Goal: Task Accomplishment & Management: Complete application form

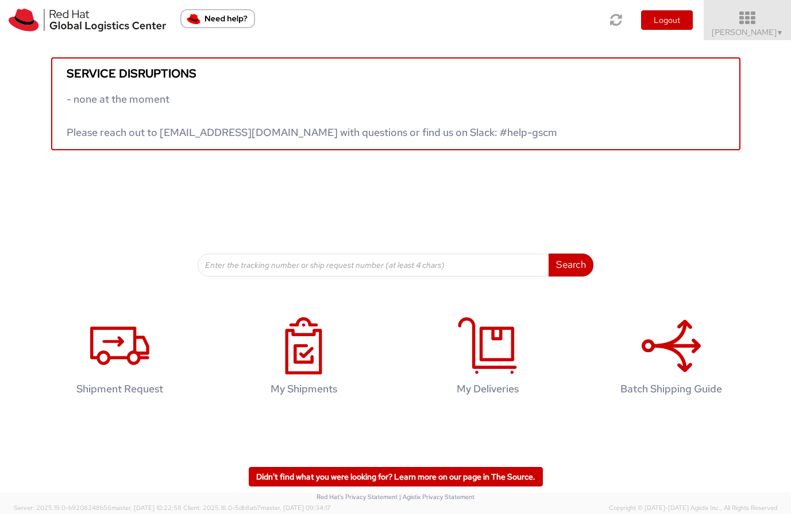
click at [731, 34] on span "[PERSON_NAME] ▼" at bounding box center [747, 32] width 72 height 10
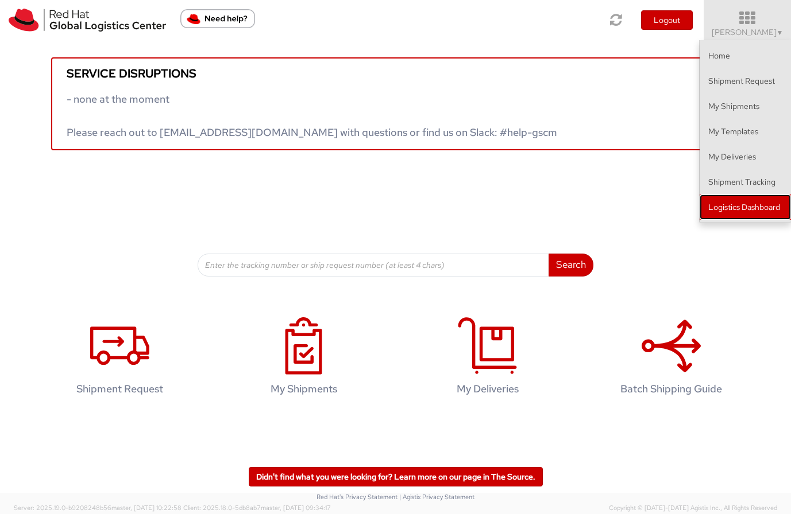
click at [734, 207] on link "Logistics Dashboard" at bounding box center [744, 207] width 91 height 25
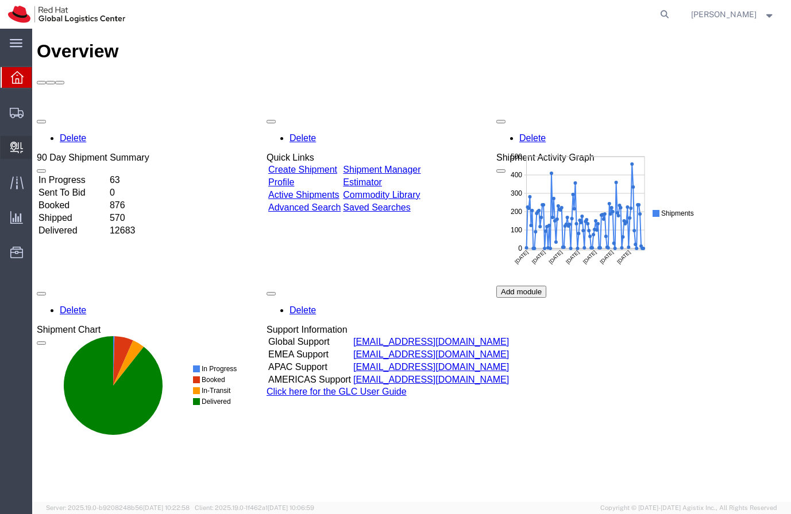
click at [0, 0] on span "Create Delivery" at bounding box center [0, 0] width 0 height 0
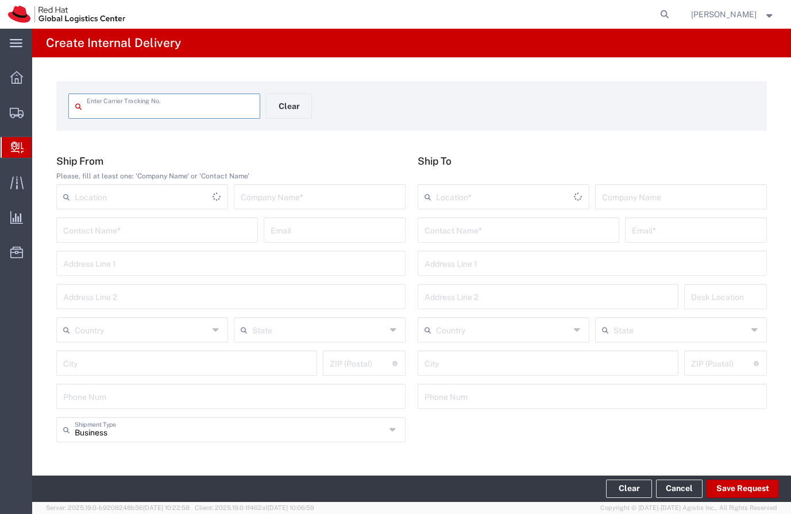
click at [107, 105] on input "text" at bounding box center [170, 105] width 166 height 20
type input "393354014239"
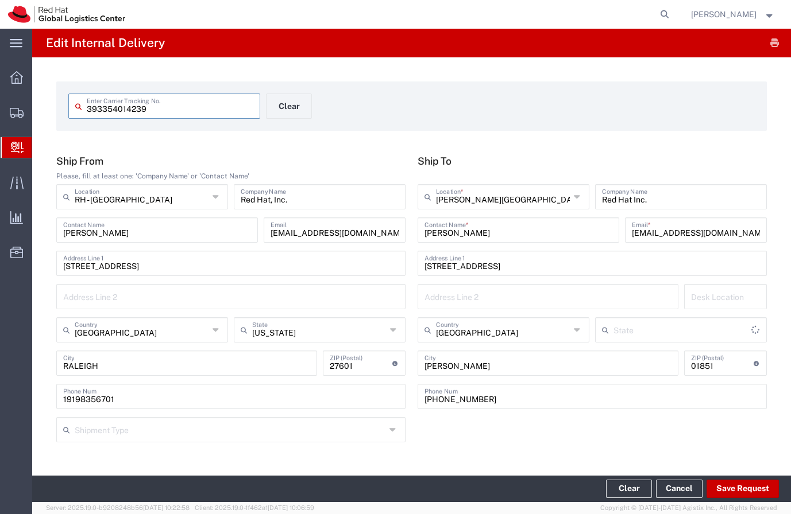
type input "Ground"
type input "[US_STATE]"
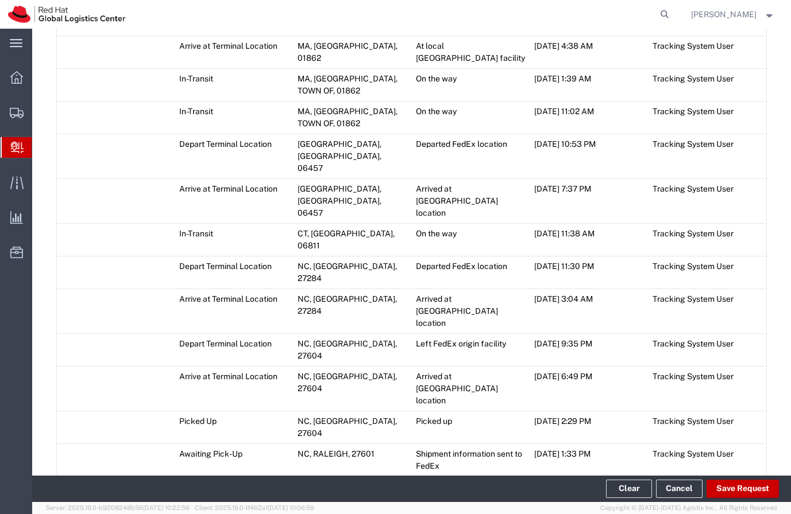
scroll to position [710, 0]
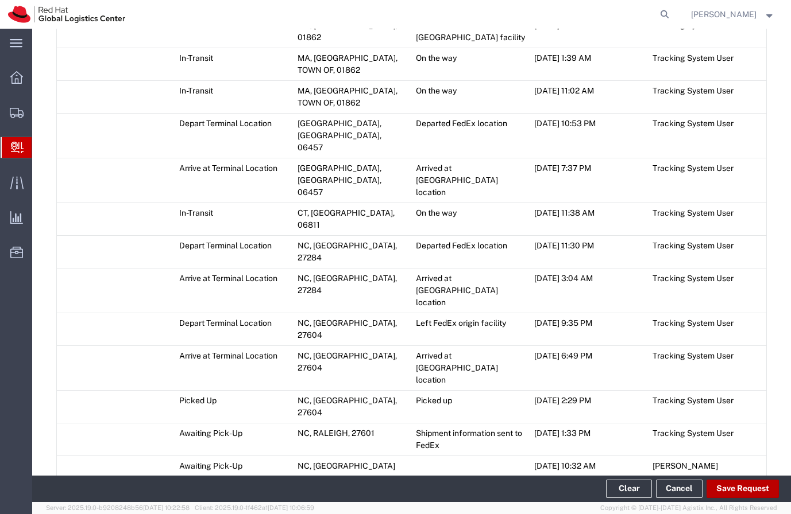
click at [742, 487] on button "Save Request" at bounding box center [742, 489] width 72 height 18
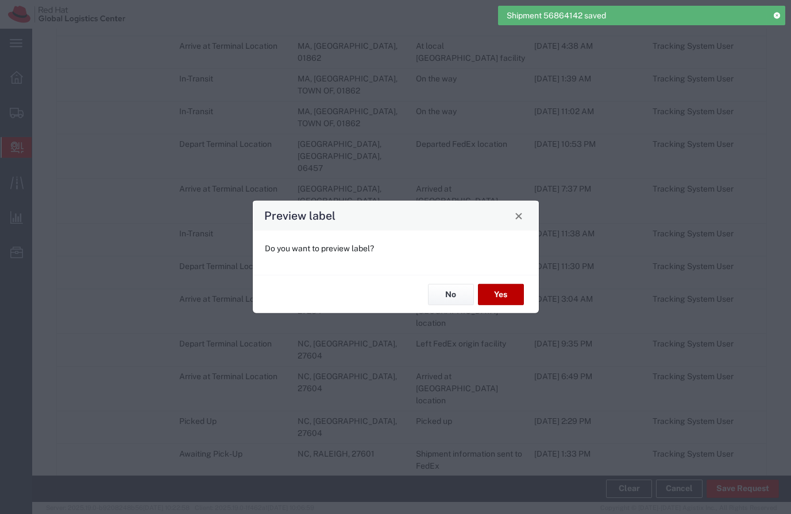
click at [512, 296] on button "Yes" at bounding box center [501, 294] width 46 height 21
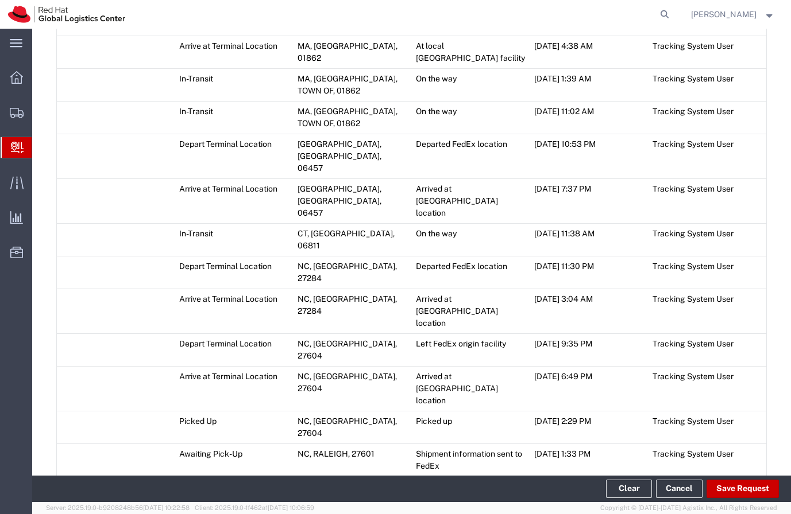
click at [129, 507] on span "Add Transit Event" at bounding box center [103, 511] width 65 height 9
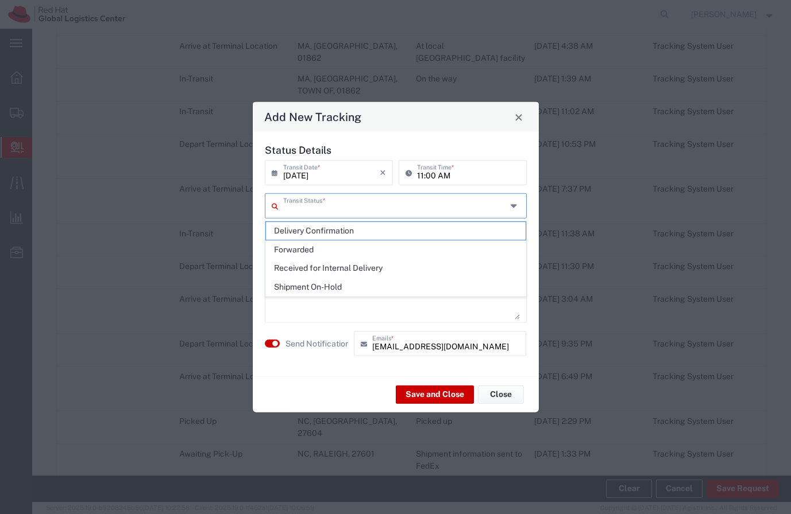
click at [285, 208] on input "text" at bounding box center [394, 205] width 223 height 20
click at [298, 231] on span "Delivery Confirmation" at bounding box center [396, 231] width 260 height 18
type input "Delivery Confirmation"
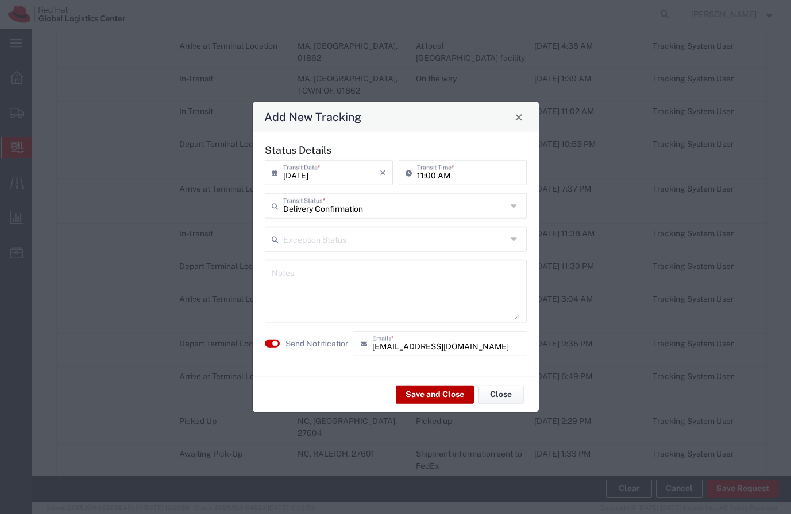
click at [451, 393] on button "Save and Close" at bounding box center [435, 394] width 78 height 18
